Goal: Find specific page/section: Find specific page/section

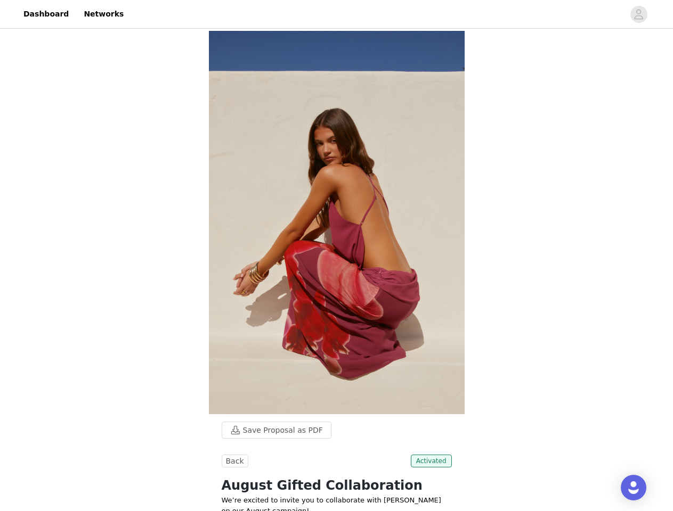
click at [336, 256] on img at bounding box center [337, 223] width 256 height 384
click at [336, 14] on div at bounding box center [377, 14] width 494 height 24
click at [639, 14] on icon "avatar" at bounding box center [638, 14] width 10 height 17
click at [271, 430] on body "Dashboard Networks Save Proposal as PDF Back Activated August Gifted Collaborat…" at bounding box center [336, 255] width 673 height 511
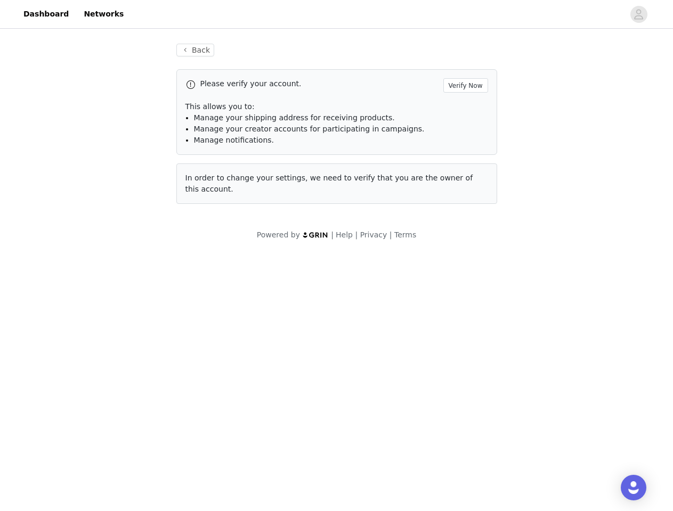
click at [233, 461] on body "Dashboard Networks Back Please verify your account. Verify Now This allows you …" at bounding box center [336, 255] width 673 height 511
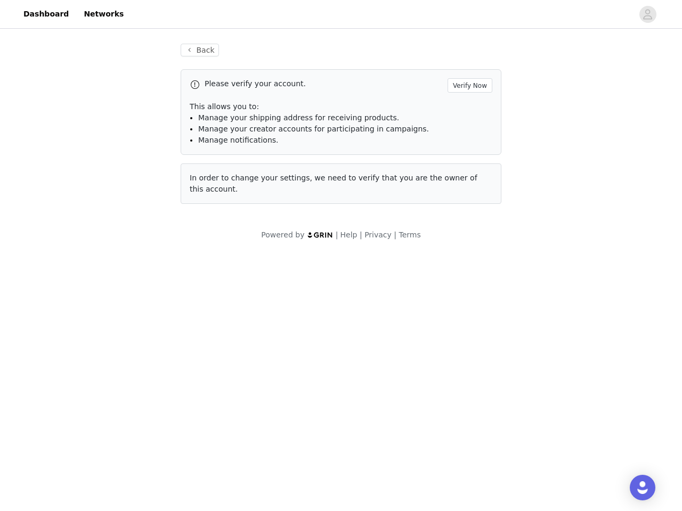
click at [433, 461] on body "Dashboard Networks Back Please verify your account. Verify Now This allows you …" at bounding box center [341, 255] width 682 height 511
click at [633, 488] on div "Open Intercom Messenger" at bounding box center [643, 488] width 26 height 26
